Goal: Book appointment/travel/reservation

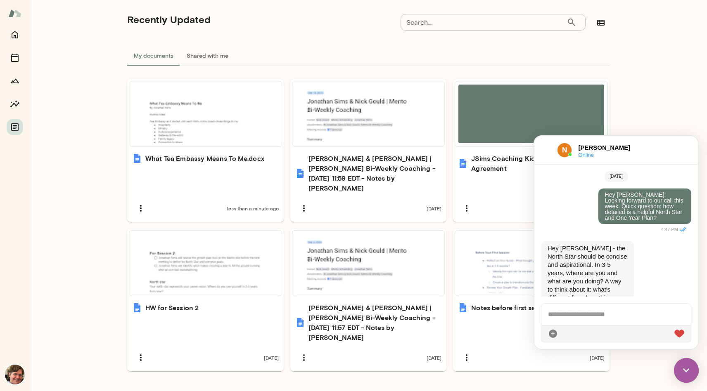
scroll to position [414, 0]
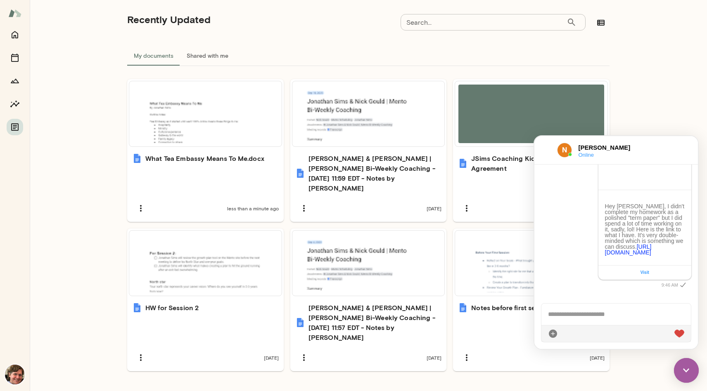
click at [669, 61] on div "Documents Upload Create Start with a template See all Use template Preview 7 Qu…" at bounding box center [368, 114] width 677 height 594
click at [667, 61] on div "Documents Upload Create Start with a template See all Use template Preview 7 Qu…" at bounding box center [368, 114] width 677 height 594
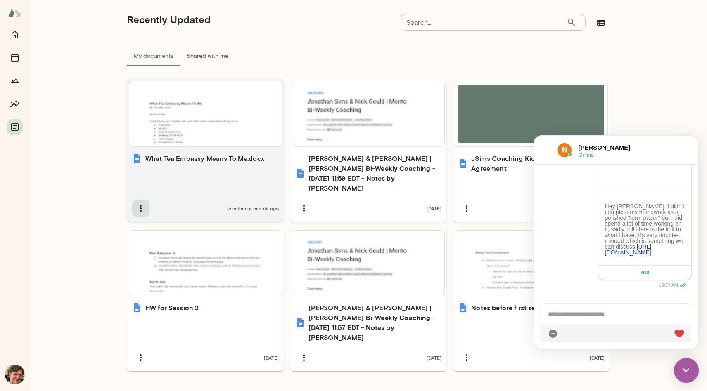
click at [132, 200] on button "button" at bounding box center [140, 208] width 17 height 17
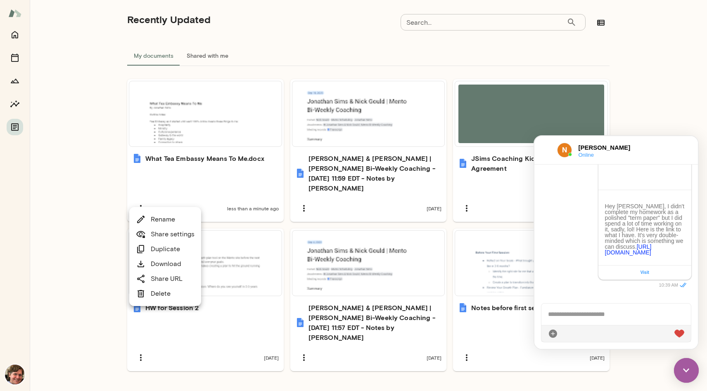
click at [107, 189] on div at bounding box center [353, 195] width 707 height 391
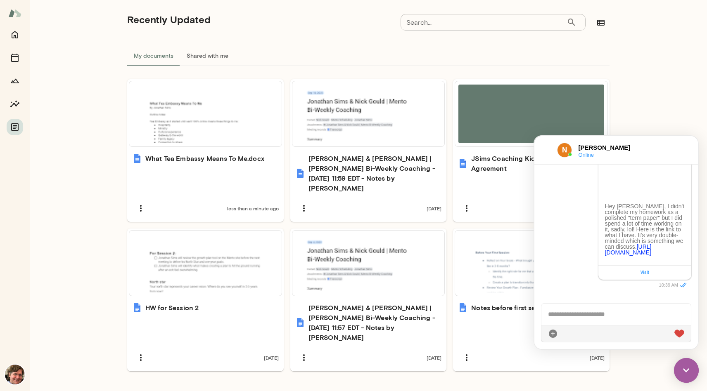
click at [530, 62] on div "My documents Shared with me" at bounding box center [368, 56] width 482 height 20
click at [638, 39] on div "Documents Upload Create Start with a template See all Use template Preview 7 Qu…" at bounding box center [368, 114] width 677 height 594
click at [678, 149] on div "[PERSON_NAME] Online" at bounding box center [615, 150] width 163 height 28
click at [692, 370] on img at bounding box center [686, 370] width 25 height 25
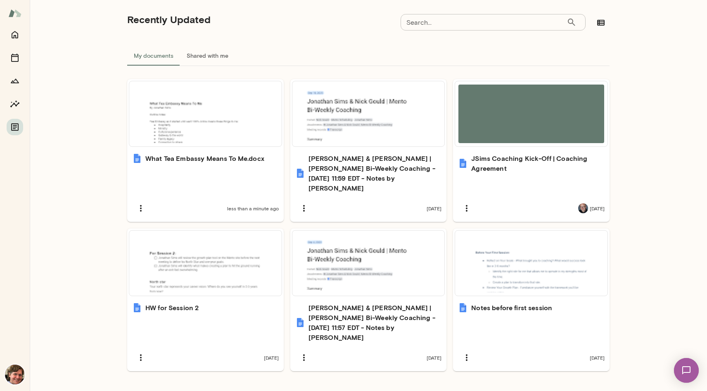
click at [17, 13] on img at bounding box center [14, 13] width 13 height 16
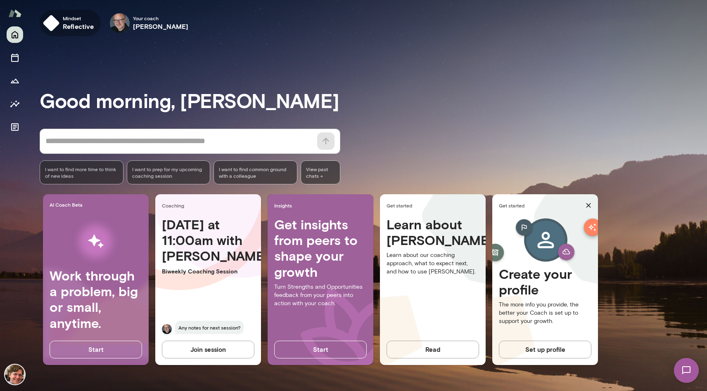
click at [66, 26] on h6 "reflective" at bounding box center [78, 26] width 31 height 10
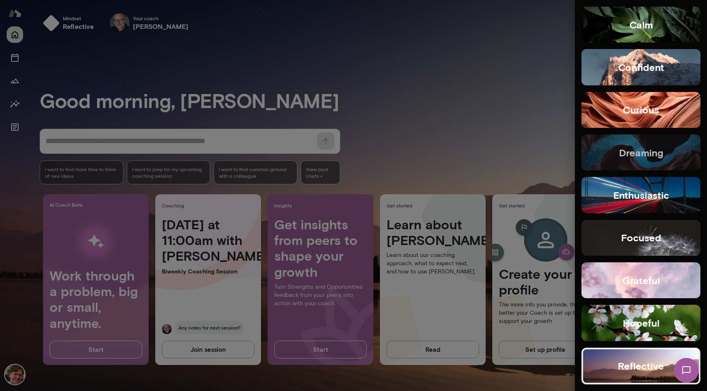
click at [662, 142] on button "dreaming" at bounding box center [640, 153] width 119 height 36
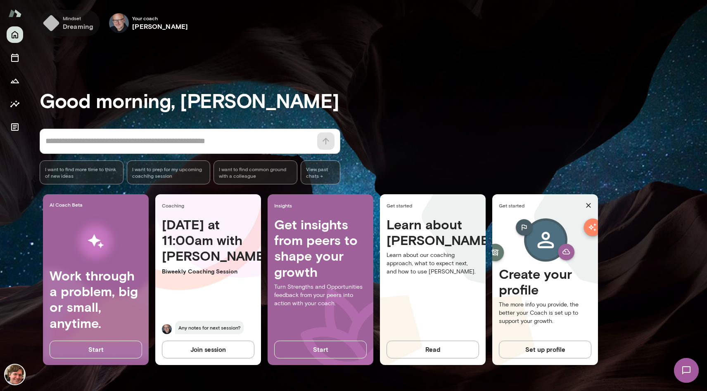
click at [76, 21] on h6 "dreaming" at bounding box center [78, 26] width 31 height 10
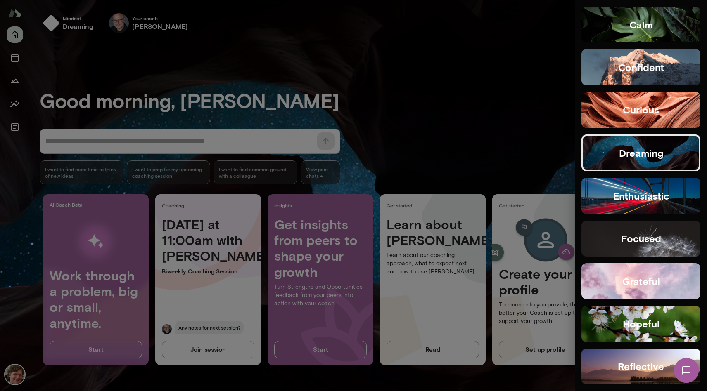
click at [610, 64] on button "confident" at bounding box center [640, 67] width 119 height 36
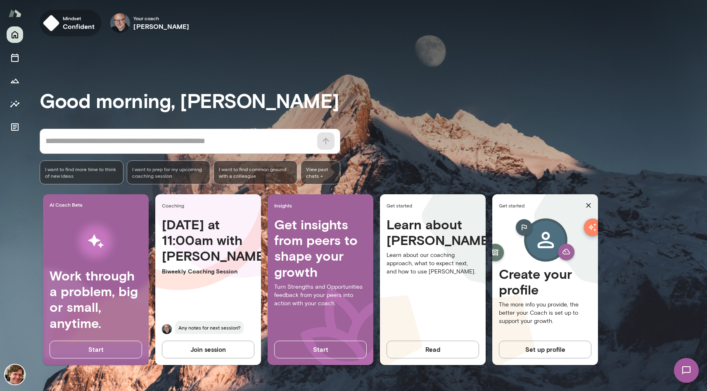
click at [67, 23] on h6 "confident" at bounding box center [79, 26] width 32 height 10
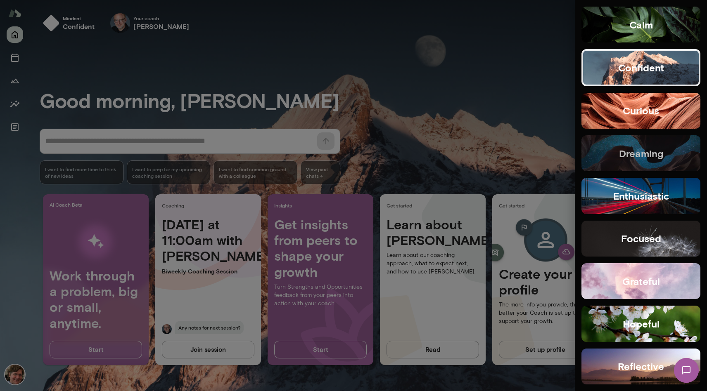
click at [667, 149] on button "dreaming" at bounding box center [640, 153] width 119 height 36
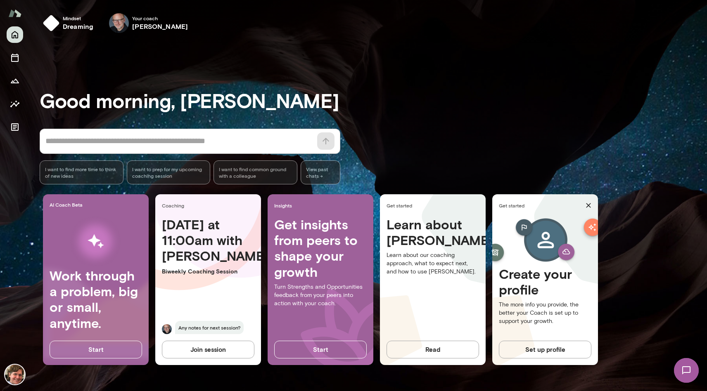
click at [401, 72] on div "Good morning, [PERSON_NAME] * ​ ​ I want to find more time to think of new idea…" at bounding box center [373, 216] width 667 height 332
click at [212, 351] on button "Join session" at bounding box center [208, 349] width 92 height 17
